Goal: Answer question/provide support: Share knowledge or assist other users

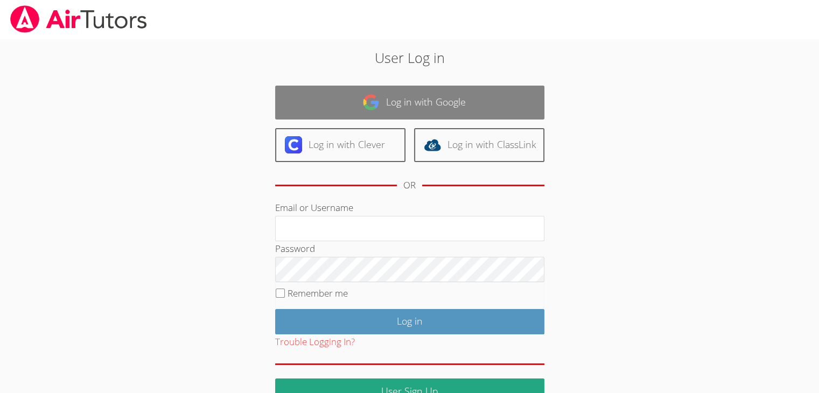
click at [431, 100] on link "Log in with Google" at bounding box center [409, 103] width 269 height 34
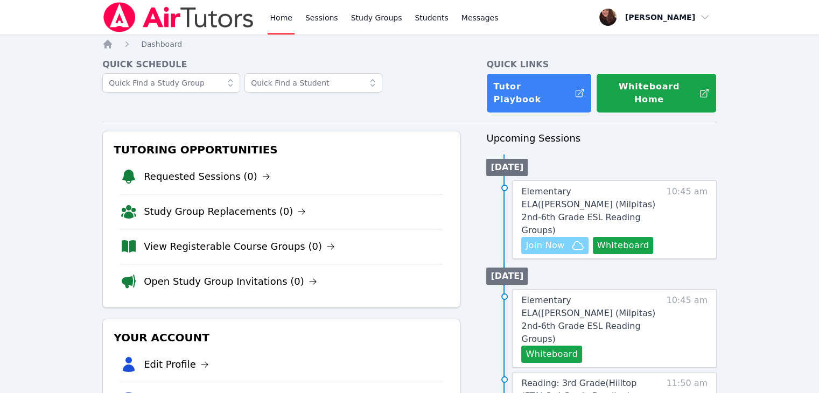
drag, startPoint x: 628, startPoint y: 207, endPoint x: 549, endPoint y: 206, distance: 79.1
click at [549, 239] on span "Join Now" at bounding box center [544, 245] width 39 height 13
click at [623, 237] on button "Whiteboard" at bounding box center [623, 245] width 61 height 17
click at [564, 186] on span "Elementary ELA ( Mattos (Milpitas) 2nd-6th Grade ESL Reading Groups )" at bounding box center [588, 210] width 134 height 49
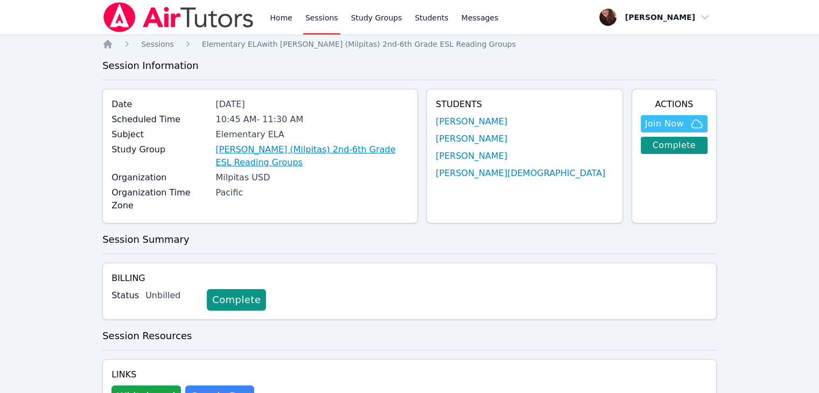
drag, startPoint x: 338, startPoint y: 156, endPoint x: 298, endPoint y: 150, distance: 40.8
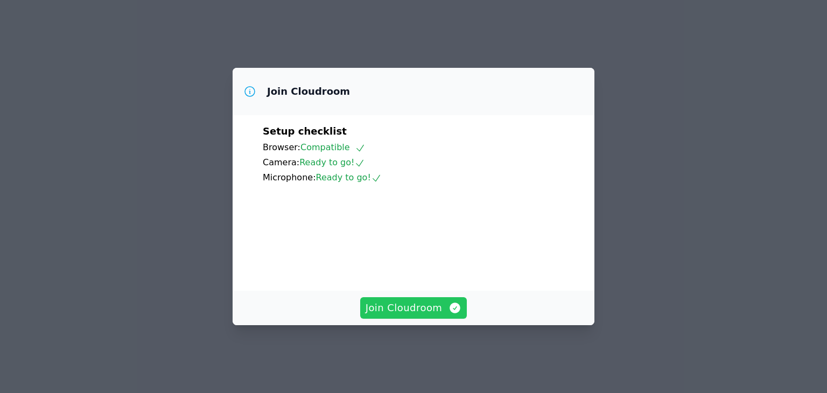
click at [437, 315] on span "Join Cloudroom" at bounding box center [413, 307] width 96 height 15
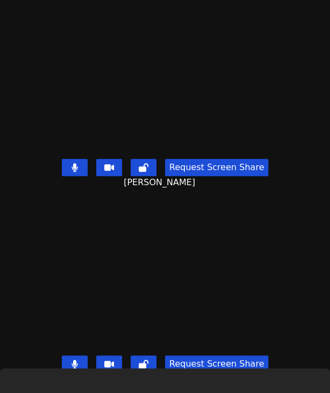
click at [67, 161] on button at bounding box center [75, 167] width 26 height 17
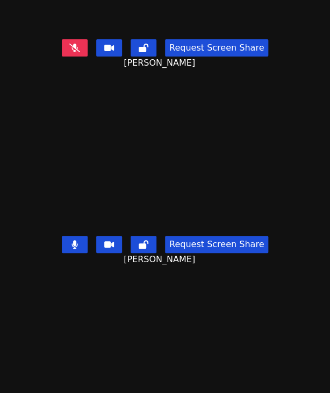
scroll to position [214, 0]
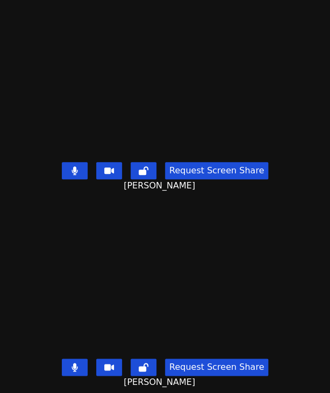
click at [68, 358] on button at bounding box center [75, 366] width 26 height 17
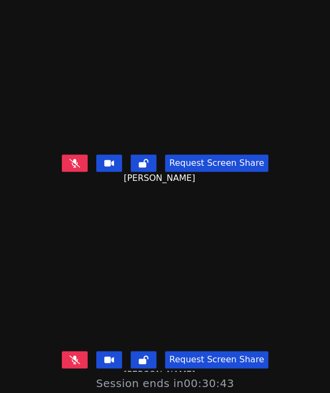
scroll to position [54, 0]
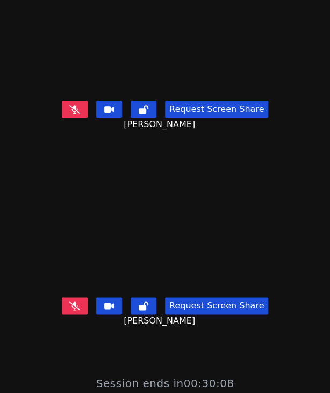
click at [76, 301] on icon at bounding box center [74, 305] width 11 height 9
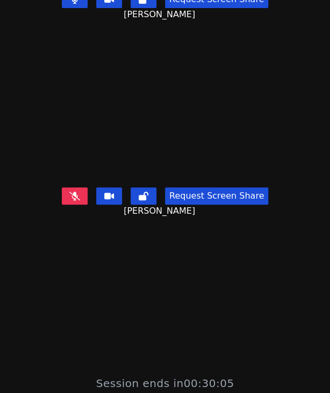
scroll to position [410, 0]
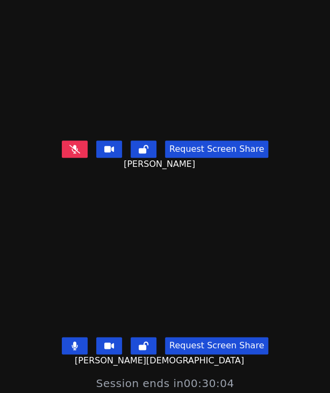
drag, startPoint x: 80, startPoint y: 334, endPoint x: 124, endPoint y: 334, distance: 44.7
click at [80, 337] on button at bounding box center [75, 345] width 26 height 17
click at [146, 341] on icon at bounding box center [144, 345] width 10 height 9
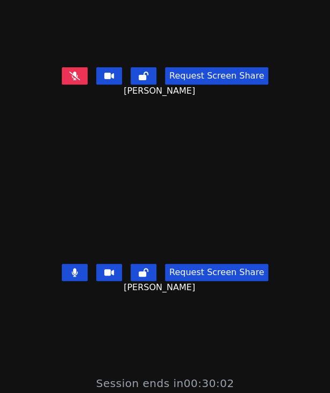
scroll to position [303, 0]
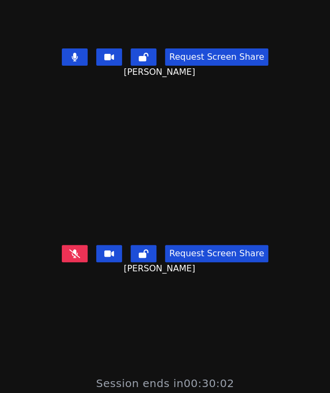
click at [142, 249] on icon at bounding box center [144, 253] width 10 height 9
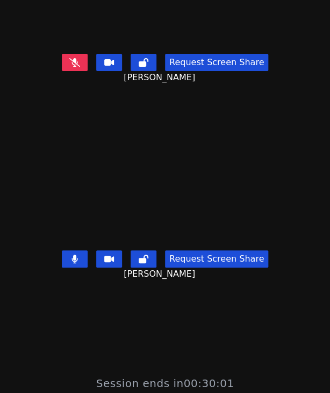
scroll to position [0, 0]
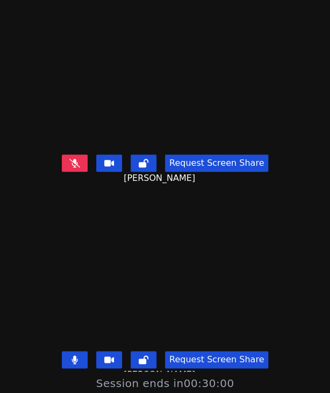
click at [146, 154] on button at bounding box center [144, 162] width 26 height 17
drag, startPoint x: 69, startPoint y: 156, endPoint x: 44, endPoint y: 159, distance: 25.5
click at [69, 159] on icon at bounding box center [74, 163] width 11 height 9
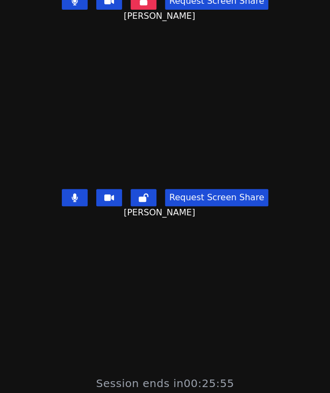
scroll to position [269, 0]
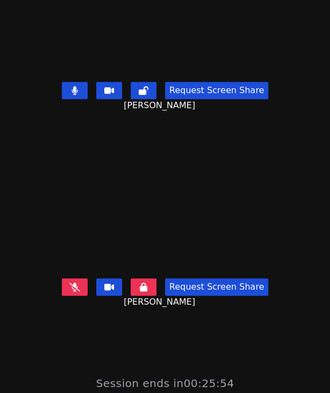
click at [73, 86] on icon at bounding box center [75, 90] width 6 height 9
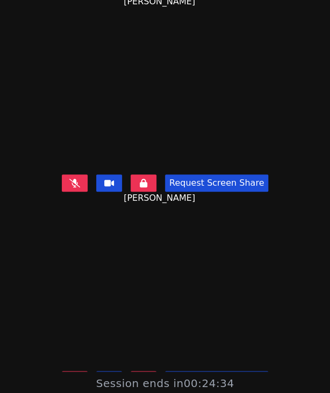
scroll to position [377, 0]
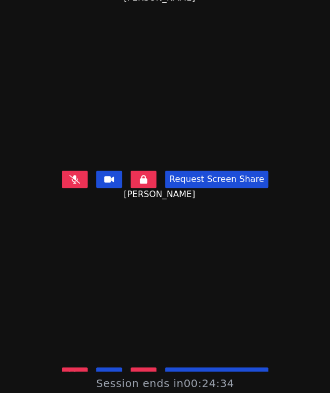
click at [68, 171] on button at bounding box center [75, 179] width 26 height 17
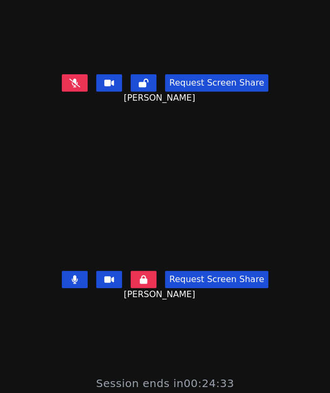
scroll to position [108, 0]
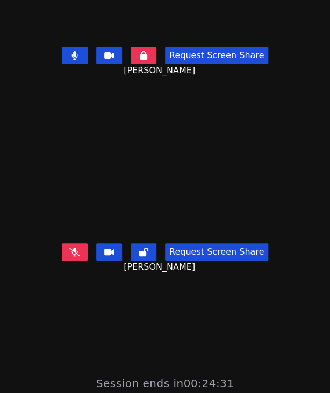
click at [75, 52] on icon at bounding box center [75, 55] width 6 height 9
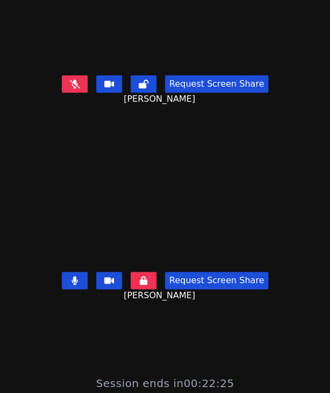
scroll to position [410, 0]
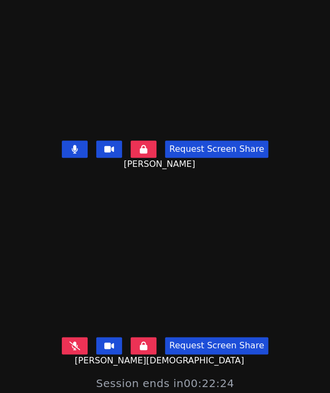
click at [69, 341] on icon at bounding box center [74, 345] width 11 height 9
click at [81, 140] on button at bounding box center [75, 148] width 26 height 17
click at [67, 140] on button at bounding box center [75, 148] width 26 height 17
click at [75, 341] on icon at bounding box center [75, 345] width 6 height 9
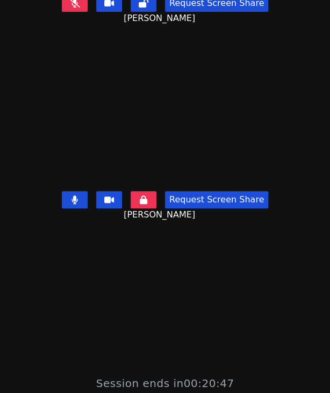
click at [75, 195] on icon at bounding box center [75, 199] width 6 height 9
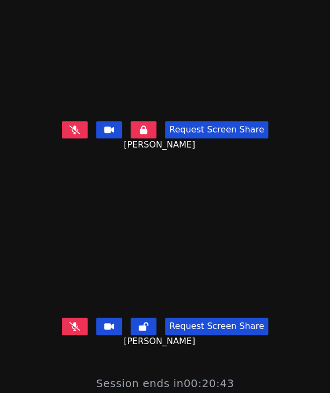
scroll to position [249, 0]
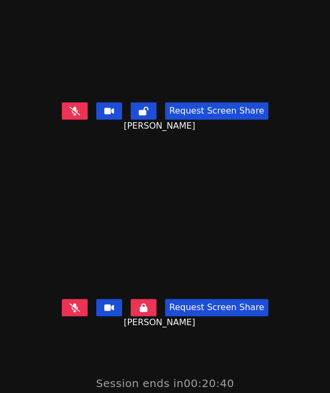
drag, startPoint x: 59, startPoint y: 108, endPoint x: 65, endPoint y: 109, distance: 5.4
click at [59, 108] on div "Request Screen Share Derick Soria Camacho" at bounding box center [165, 117] width 330 height 39
click at [65, 108] on button at bounding box center [75, 110] width 26 height 17
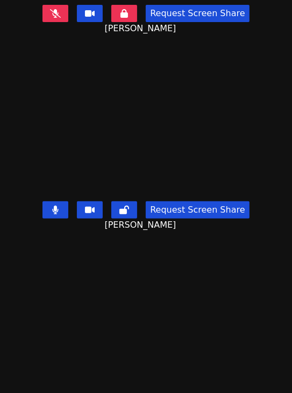
scroll to position [78, 0]
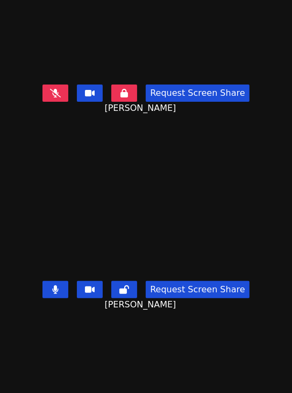
click at [64, 285] on button at bounding box center [56, 289] width 26 height 17
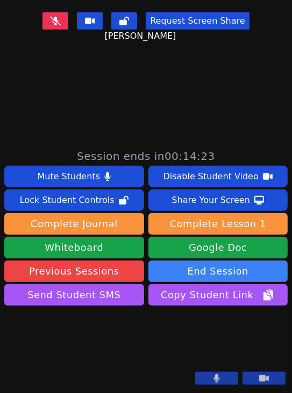
scroll to position [185, 0]
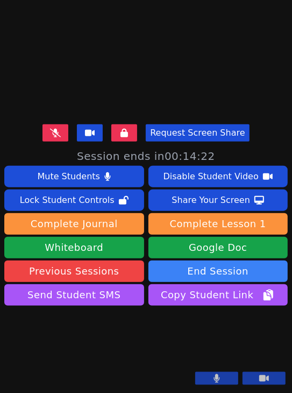
click at [43, 124] on button at bounding box center [56, 132] width 26 height 17
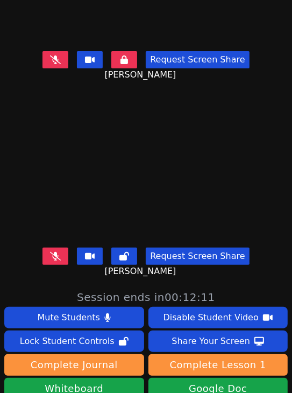
scroll to position [0, 0]
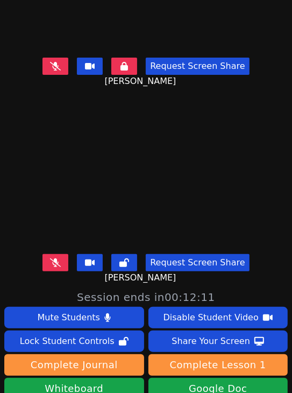
click at [65, 62] on button at bounding box center [56, 66] width 26 height 17
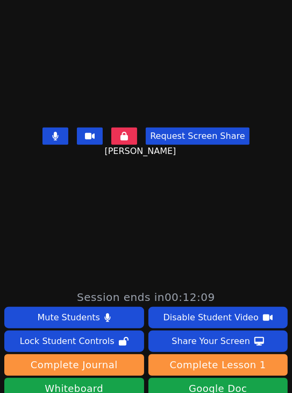
click at [52, 132] on icon at bounding box center [55, 136] width 6 height 9
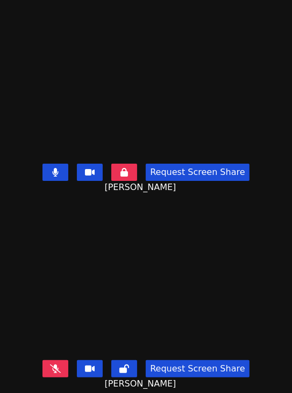
scroll to position [0, 0]
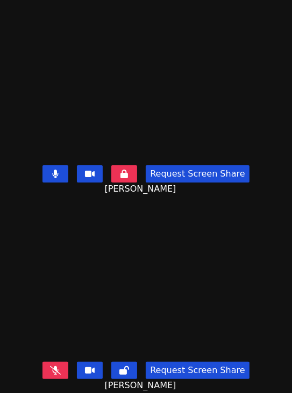
click at [56, 366] on icon at bounding box center [55, 370] width 11 height 9
click at [52, 170] on icon at bounding box center [55, 174] width 6 height 9
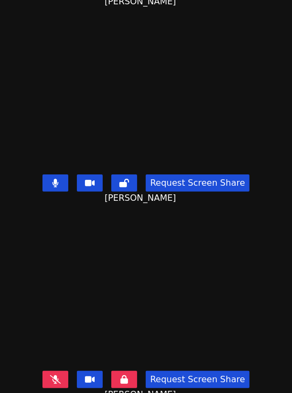
scroll to position [185, 0]
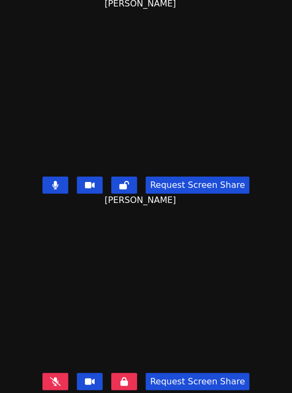
click at [59, 377] on button at bounding box center [56, 381] width 26 height 17
click at [50, 184] on button at bounding box center [56, 185] width 26 height 17
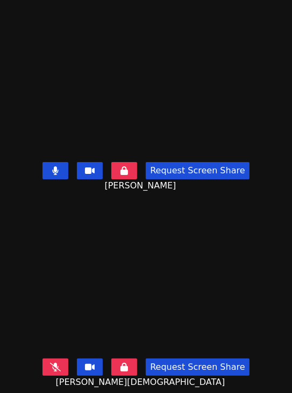
scroll to position [400, 0]
click at [57, 363] on icon at bounding box center [55, 367] width 11 height 9
click at [61, 162] on button at bounding box center [56, 170] width 26 height 17
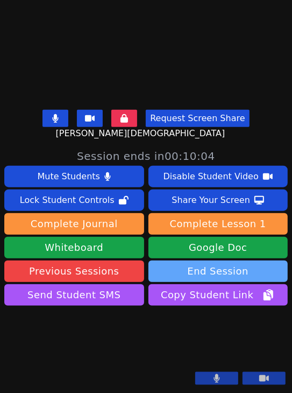
scroll to position [0, 0]
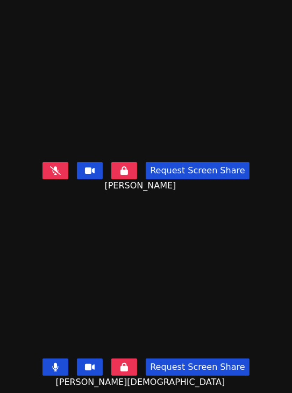
click at [54, 363] on icon at bounding box center [56, 367] width 6 height 9
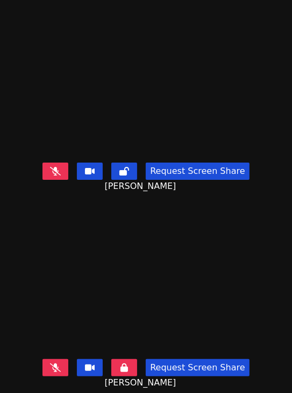
scroll to position [24, 0]
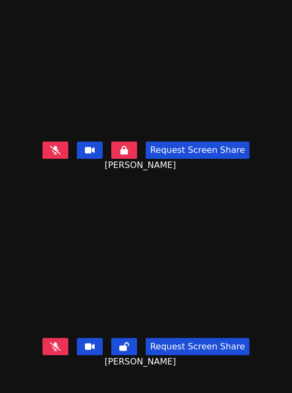
click at [54, 146] on icon at bounding box center [55, 150] width 11 height 9
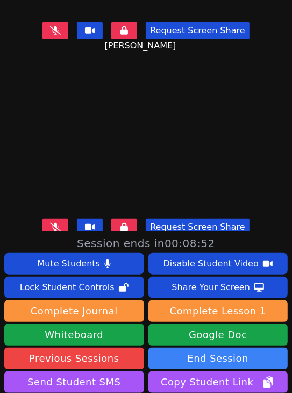
scroll to position [400, 0]
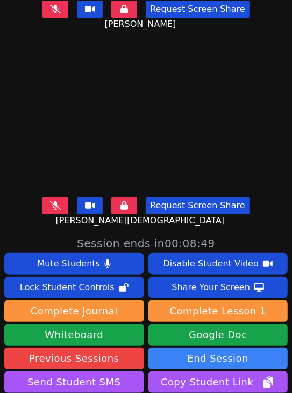
click at [50, 201] on icon at bounding box center [55, 205] width 11 height 9
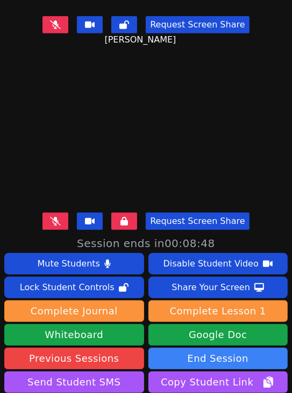
scroll to position [0, 0]
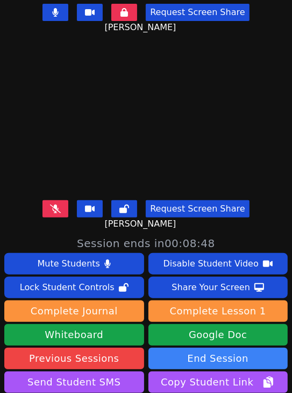
click at [54, 9] on icon at bounding box center [56, 12] width 6 height 9
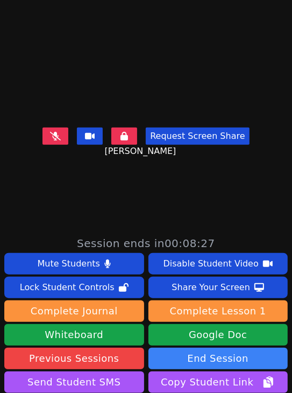
drag, startPoint x: 45, startPoint y: 132, endPoint x: 62, endPoint y: 133, distance: 17.3
click at [45, 132] on button at bounding box center [56, 136] width 26 height 17
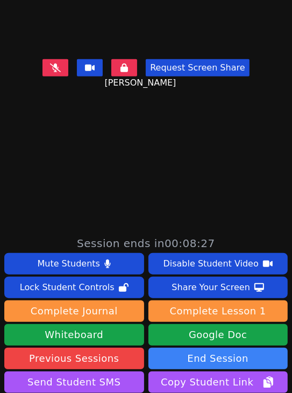
scroll to position [400, 0]
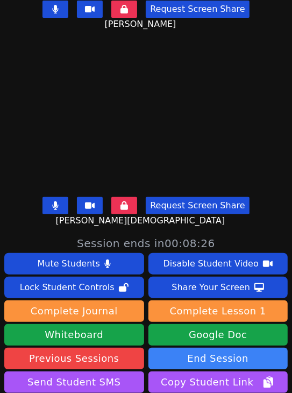
click at [51, 197] on button at bounding box center [56, 205] width 26 height 17
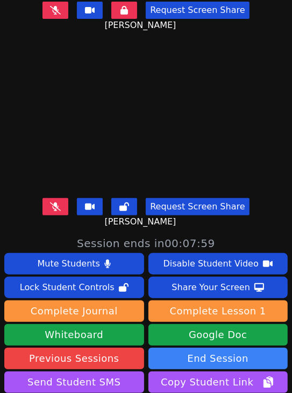
scroll to position [0, 0]
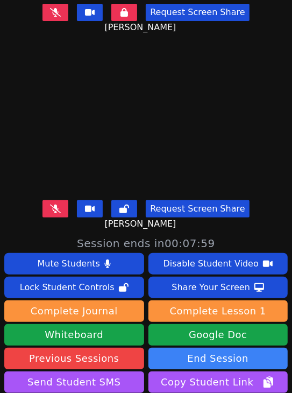
click at [45, 202] on button at bounding box center [56, 208] width 26 height 17
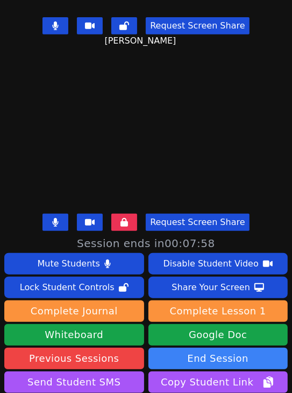
scroll to position [215, 0]
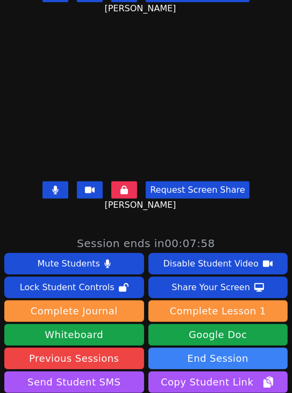
click at [52, 177] on div "Request Screen Share Liam Caballero Santos" at bounding box center [146, 196] width 292 height 39
click at [54, 186] on icon at bounding box center [56, 190] width 6 height 9
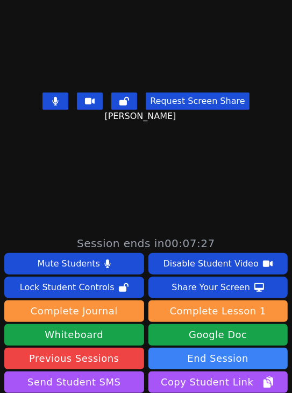
scroll to position [0, 0]
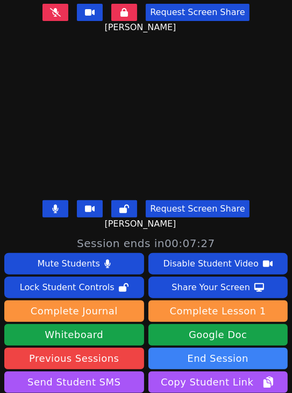
click at [57, 8] on icon at bounding box center [55, 12] width 11 height 9
click at [51, 200] on button at bounding box center [56, 208] width 26 height 17
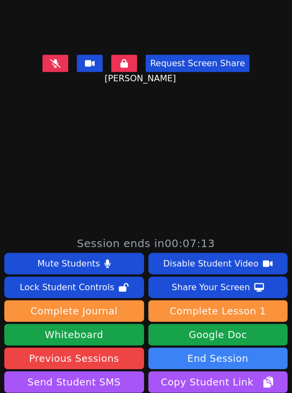
scroll to position [400, 0]
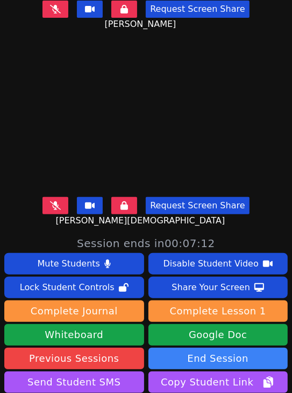
click at [53, 200] on button at bounding box center [56, 205] width 26 height 17
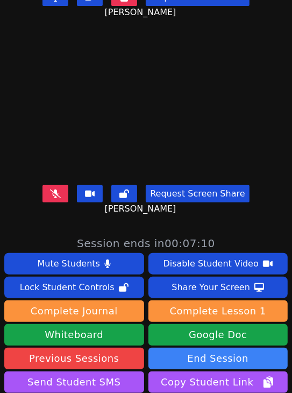
scroll to position [0, 0]
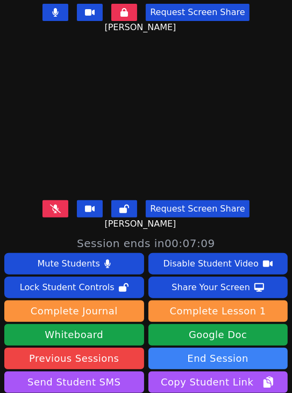
click at [55, 10] on icon at bounding box center [55, 12] width 6 height 9
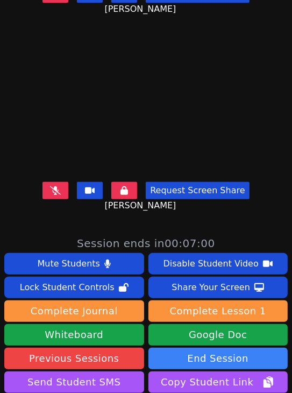
scroll to position [215, 0]
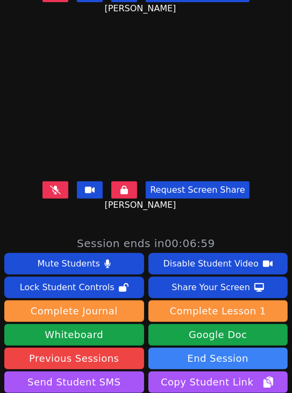
click at [53, 186] on icon at bounding box center [55, 190] width 11 height 9
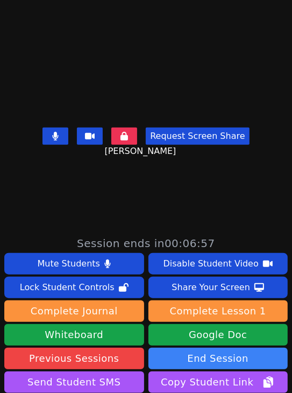
scroll to position [400, 0]
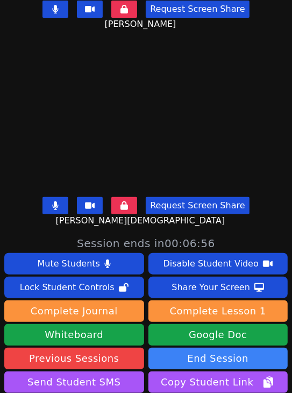
click at [56, 200] on button at bounding box center [56, 205] width 26 height 17
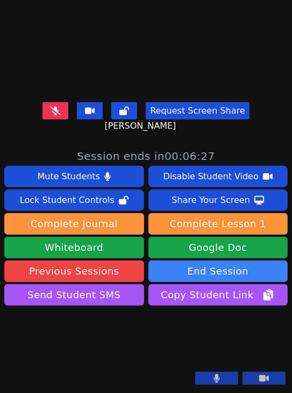
scroll to position [0, 0]
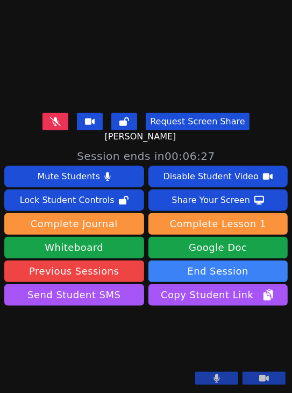
click at [54, 117] on icon at bounding box center [55, 121] width 11 height 9
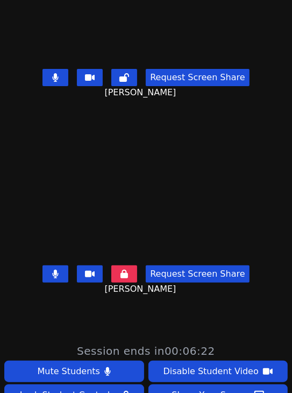
scroll to position [323, 0]
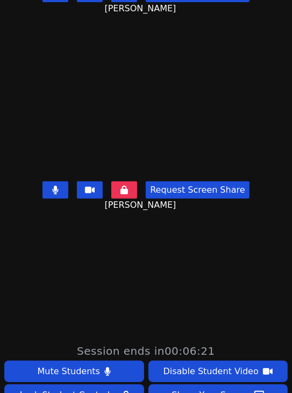
click at [55, 189] on button at bounding box center [56, 189] width 26 height 17
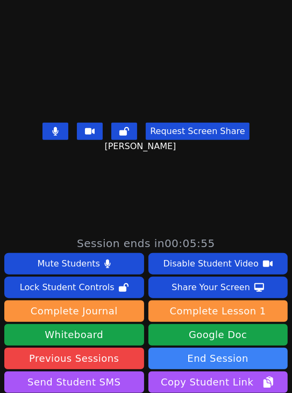
scroll to position [0, 0]
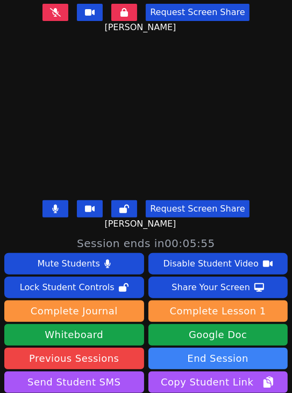
click at [55, 9] on icon at bounding box center [55, 12] width 11 height 9
click at [55, 205] on icon at bounding box center [56, 209] width 6 height 9
click at [58, 8] on button at bounding box center [56, 12] width 26 height 17
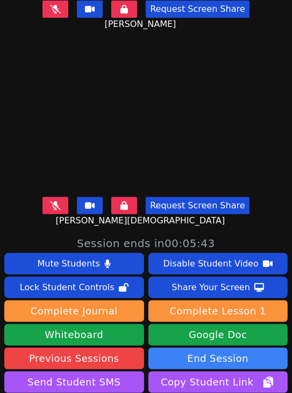
scroll to position [400, 0]
click at [54, 201] on icon at bounding box center [55, 205] width 11 height 9
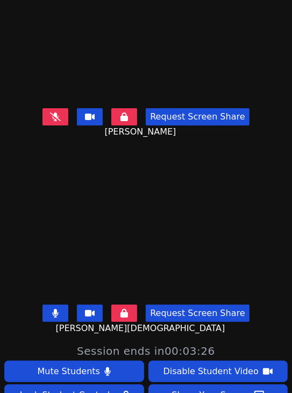
click at [50, 305] on button at bounding box center [56, 313] width 26 height 17
click at [58, 113] on button at bounding box center [56, 116] width 26 height 17
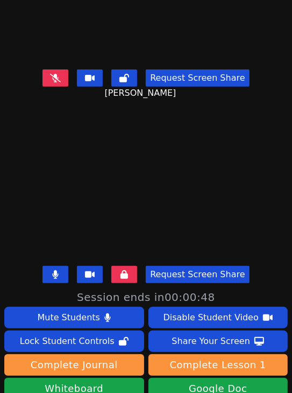
scroll to position [293, 0]
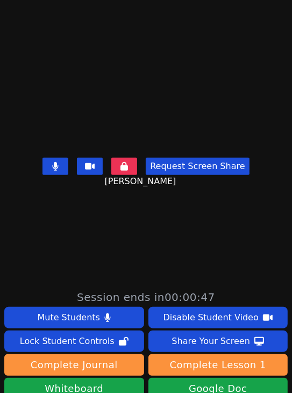
click at [58, 158] on button at bounding box center [56, 166] width 26 height 17
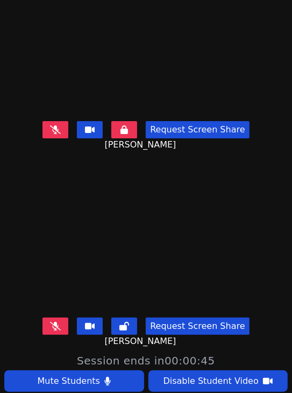
scroll to position [0, 0]
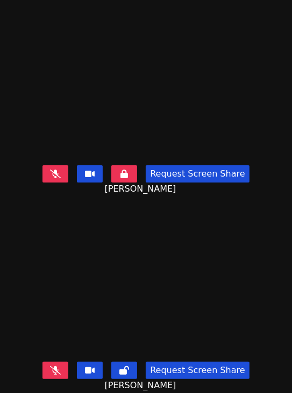
click at [52, 170] on icon at bounding box center [55, 174] width 11 height 9
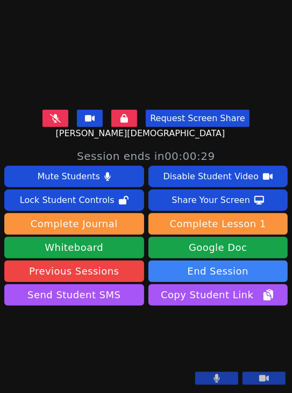
scroll to position [323, 0]
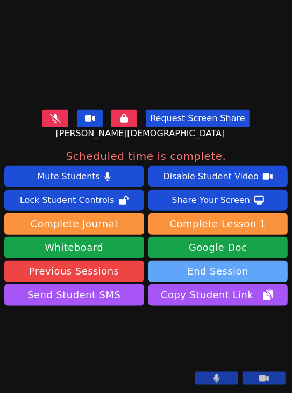
click at [230, 261] on button "End Session" at bounding box center [219, 272] width 140 height 22
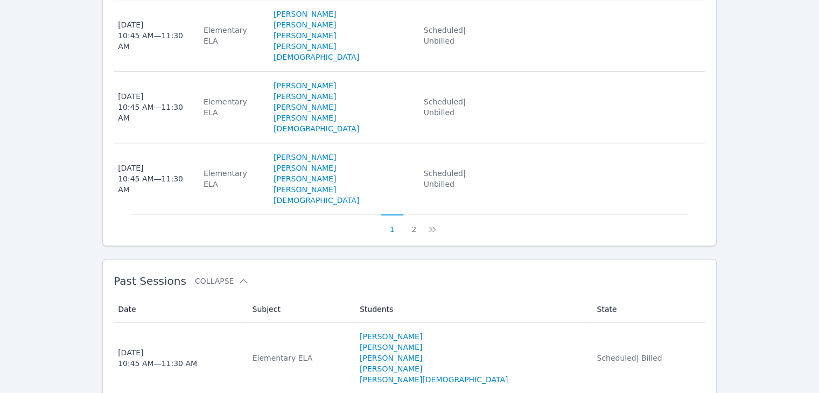
scroll to position [994, 0]
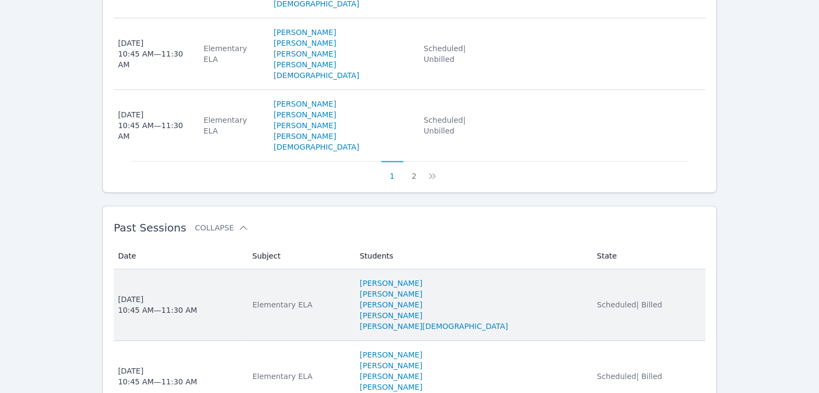
click at [468, 299] on li "Uzma Sultani" at bounding box center [472, 304] width 224 height 11
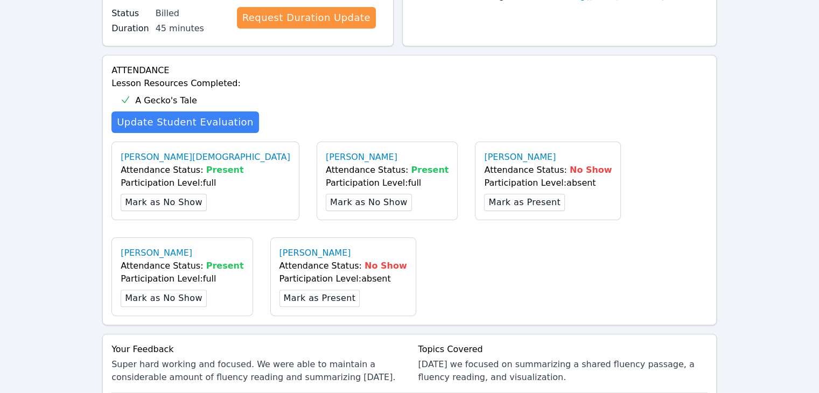
scroll to position [592, 0]
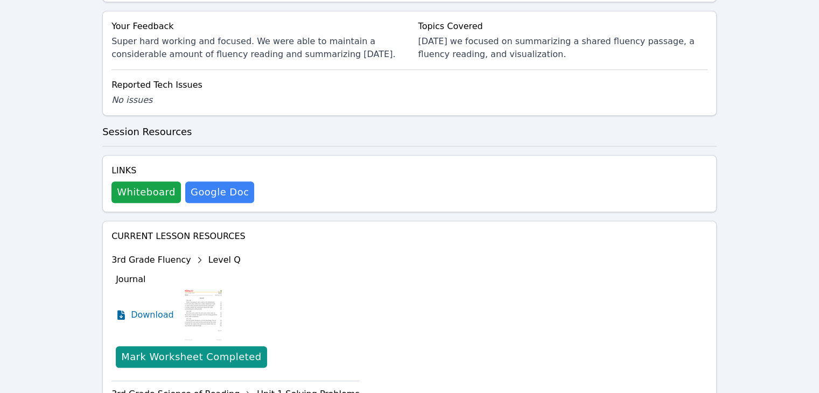
click at [110, 191] on div "Links Whiteboard Hidden Google Doc" at bounding box center [409, 183] width 614 height 57
click at [133, 186] on button "Whiteboard" at bounding box center [145, 192] width 69 height 22
click at [153, 312] on span "Download" at bounding box center [155, 314] width 48 height 13
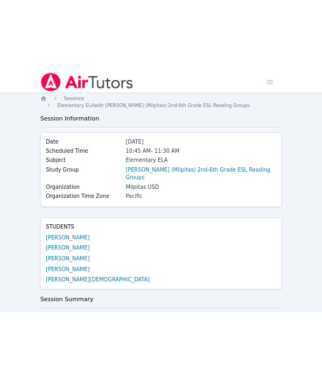
scroll to position [1099, 0]
